Goal: Go to known website: Access a specific website the user already knows

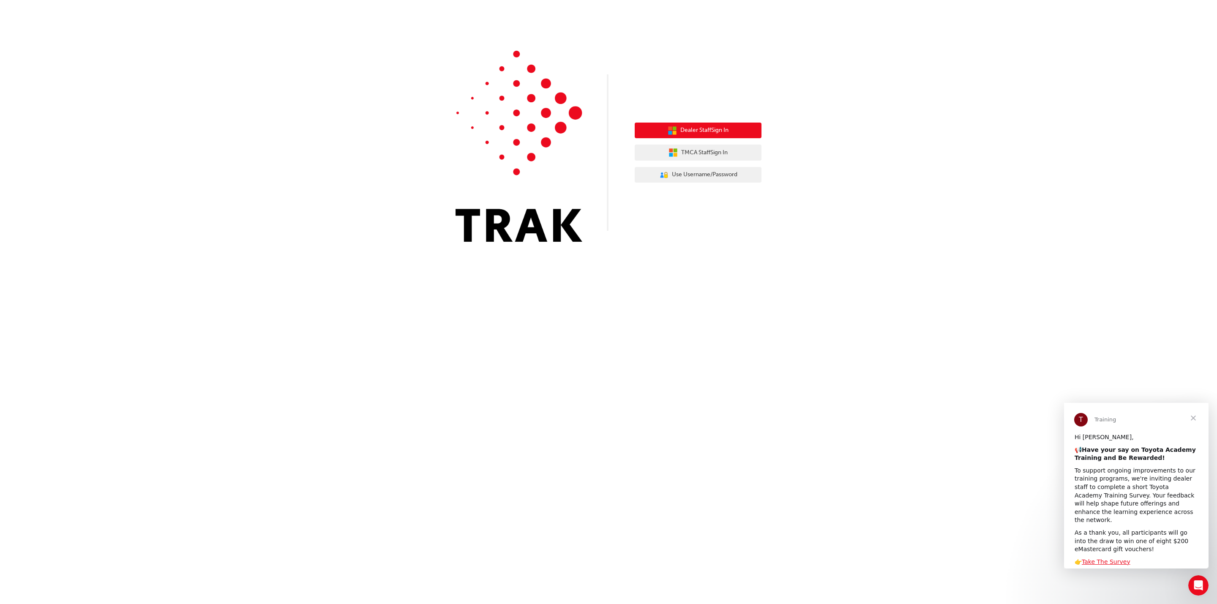
click at [708, 129] on span "Dealer Staff Sign In" at bounding box center [704, 130] width 48 height 10
